Goal: Task Accomplishment & Management: Use online tool/utility

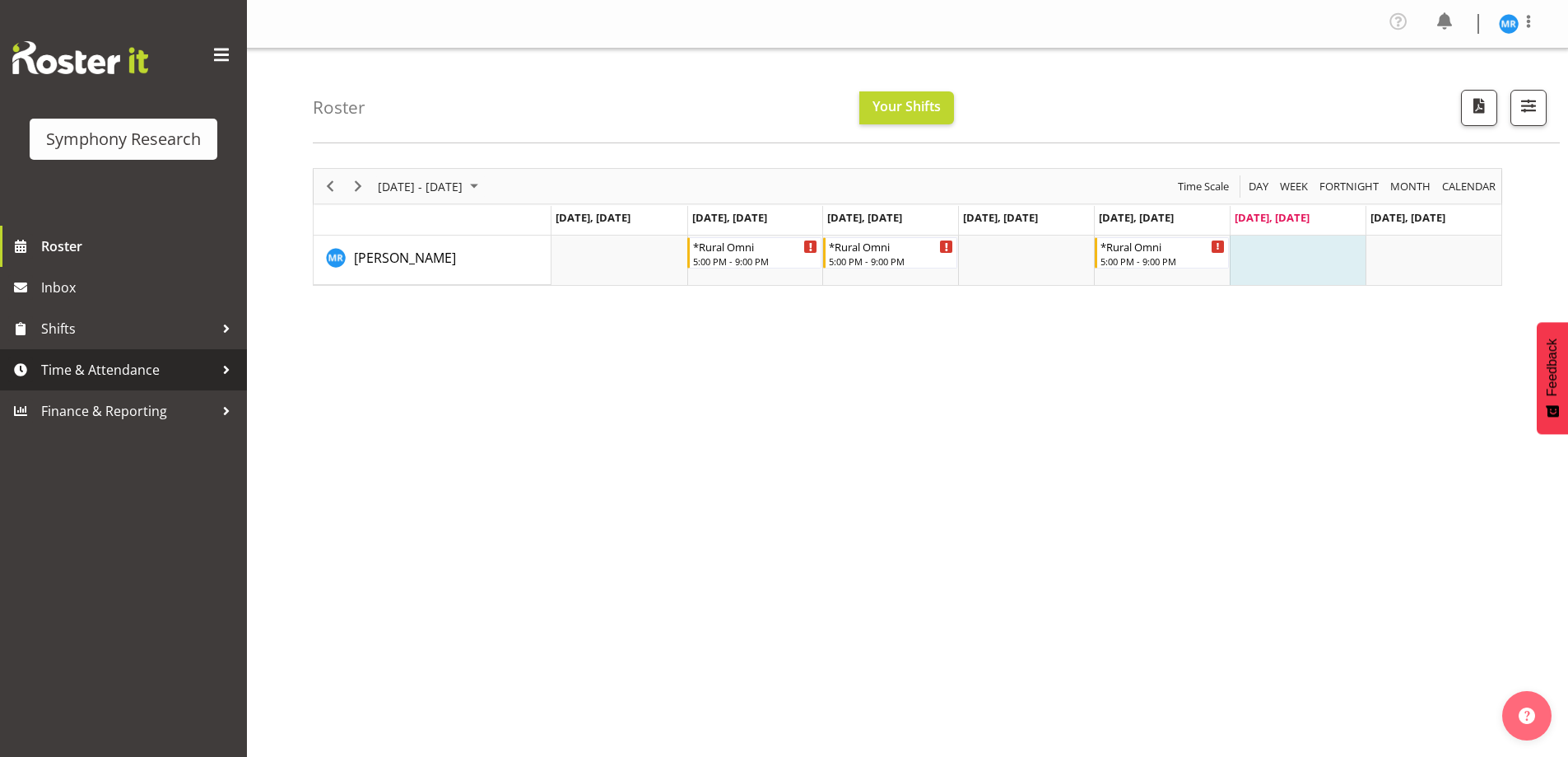
click at [226, 373] on div at bounding box center [227, 370] width 25 height 25
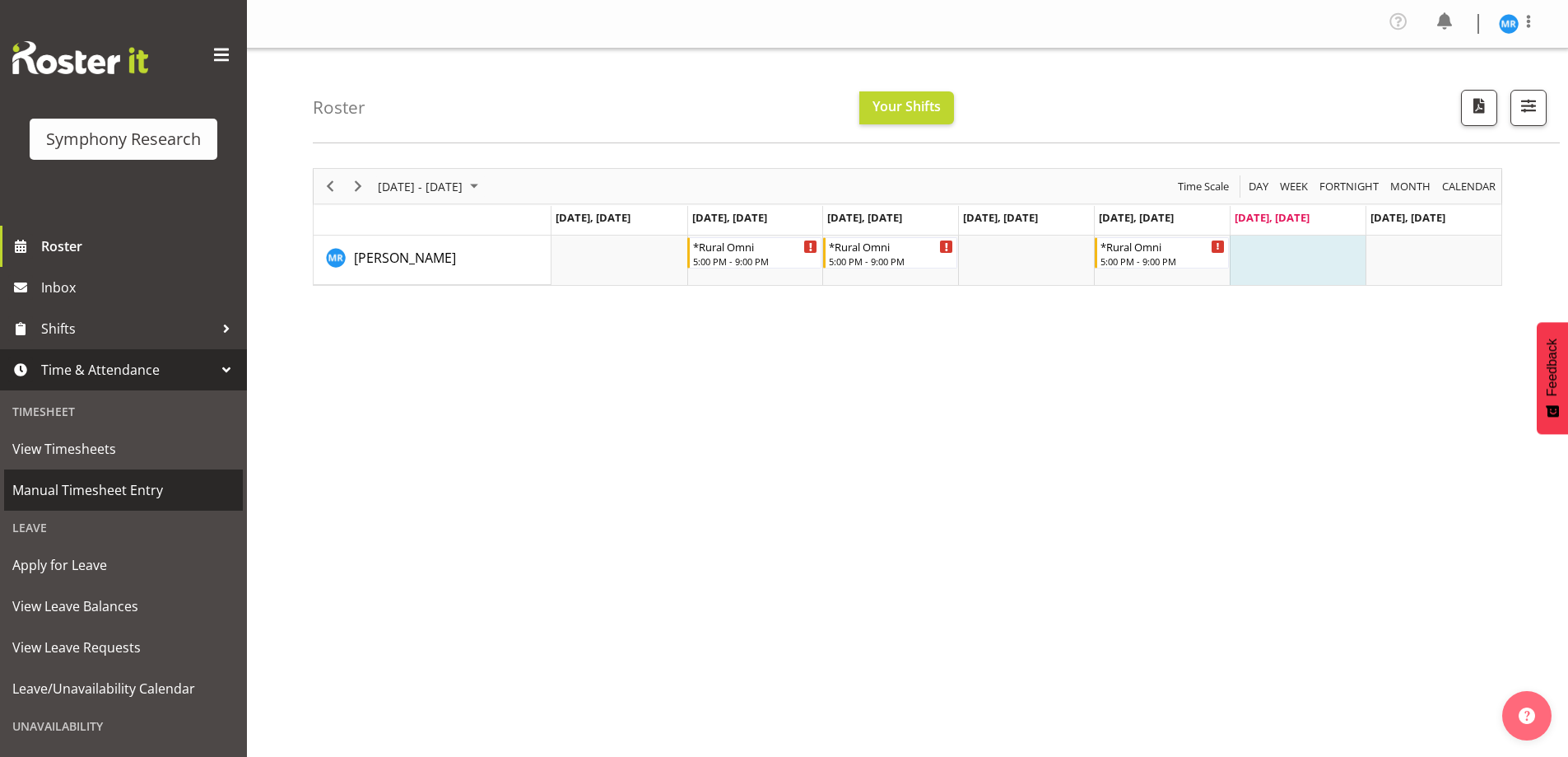
click at [147, 489] on span "Manual Timesheet Entry" at bounding box center [123, 490] width 222 height 25
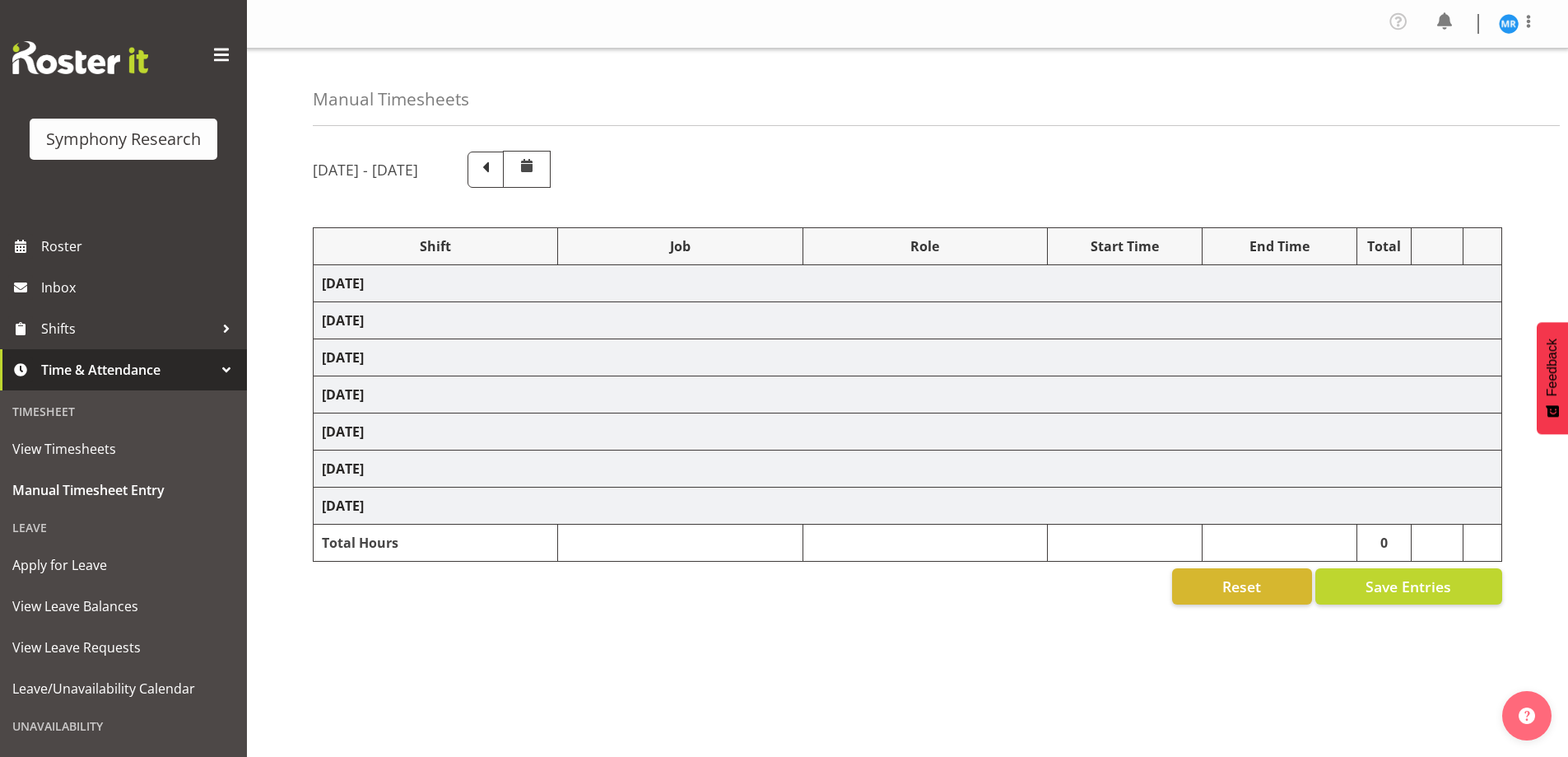
select select "57853"
select select "10536"
select select "47"
select select "57853"
select select "10536"
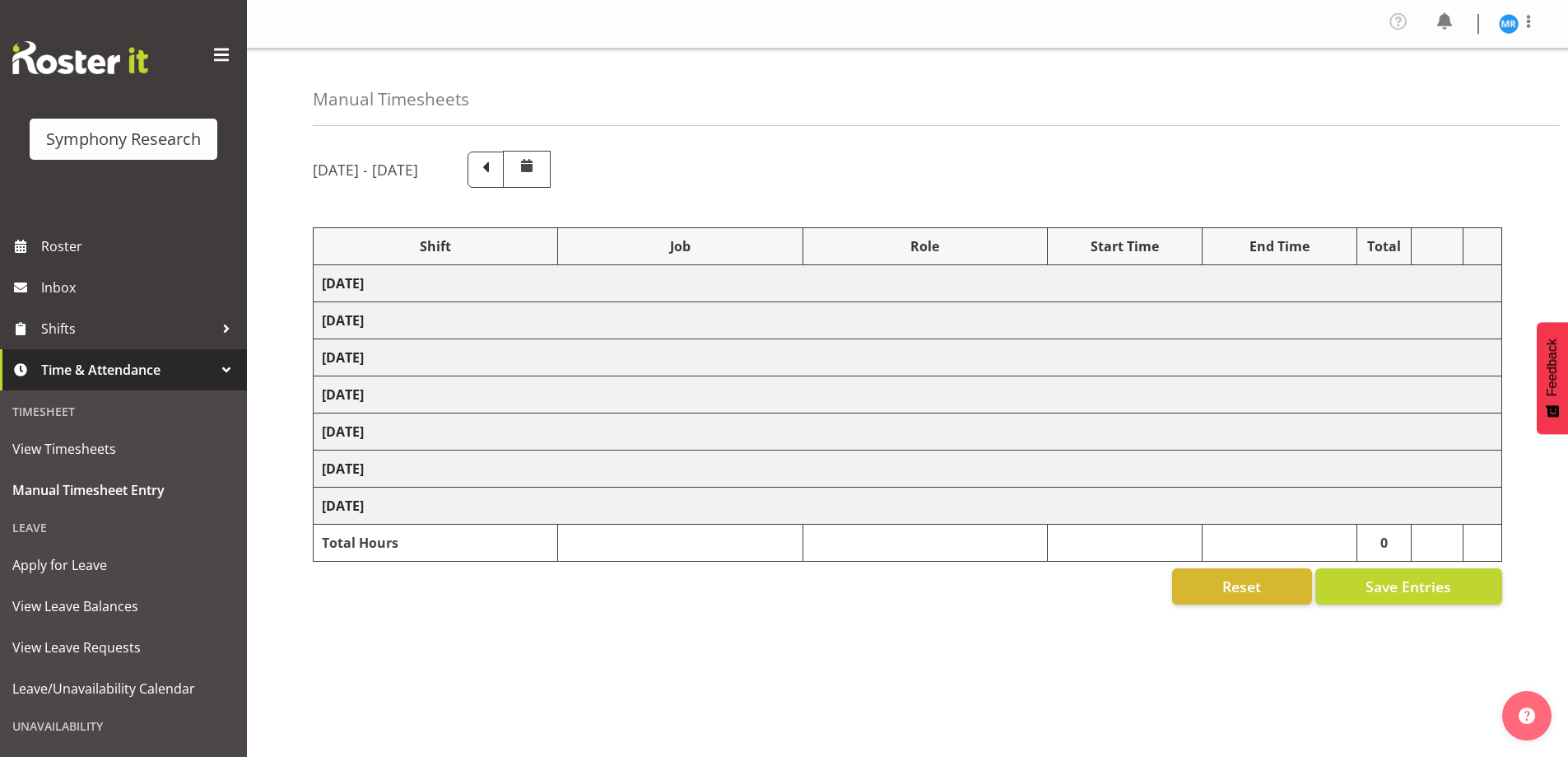
select select "47"
select select "41604"
select select "10527"
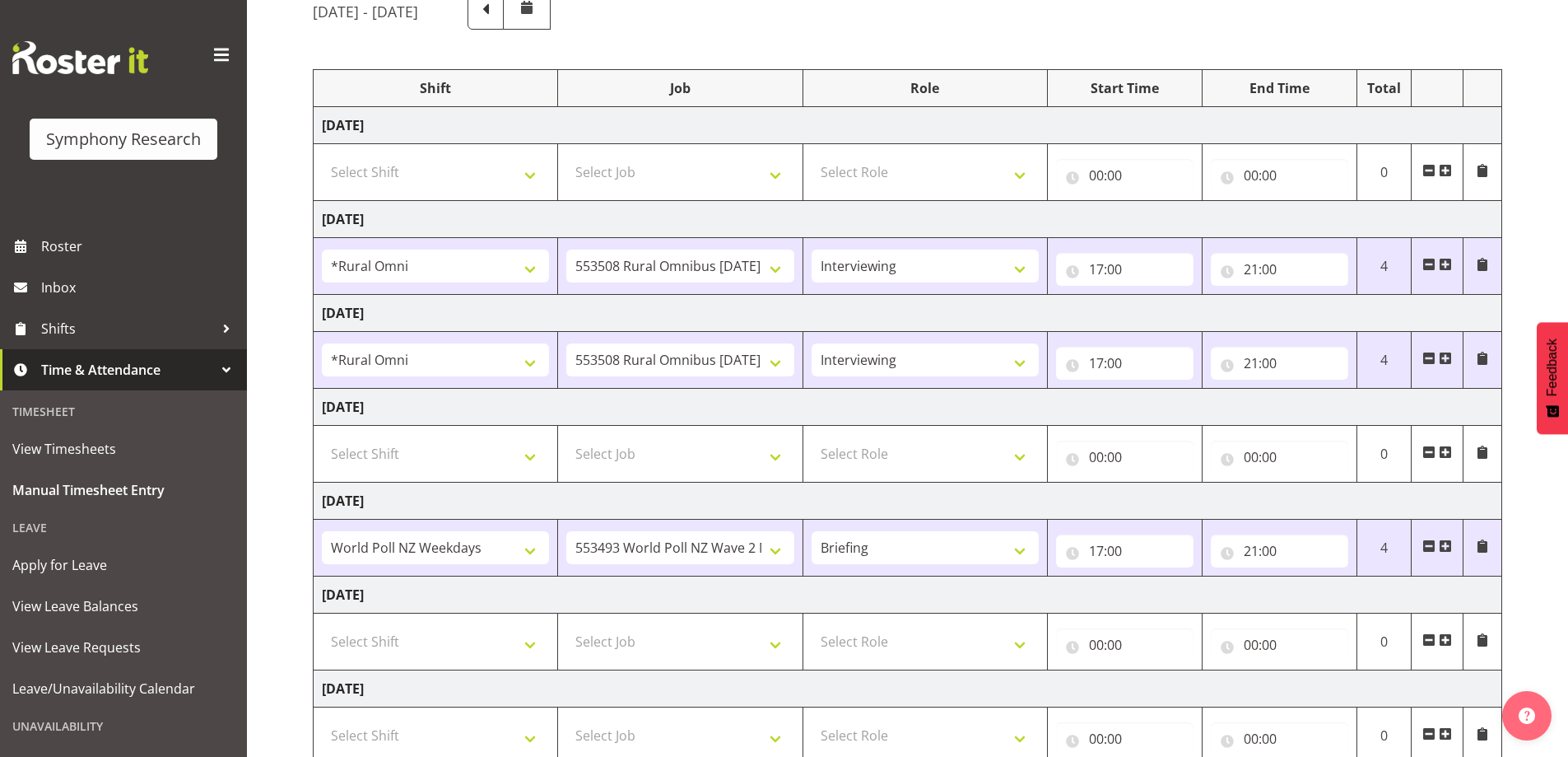
scroll to position [270, 0]
